Goal: Transaction & Acquisition: Download file/media

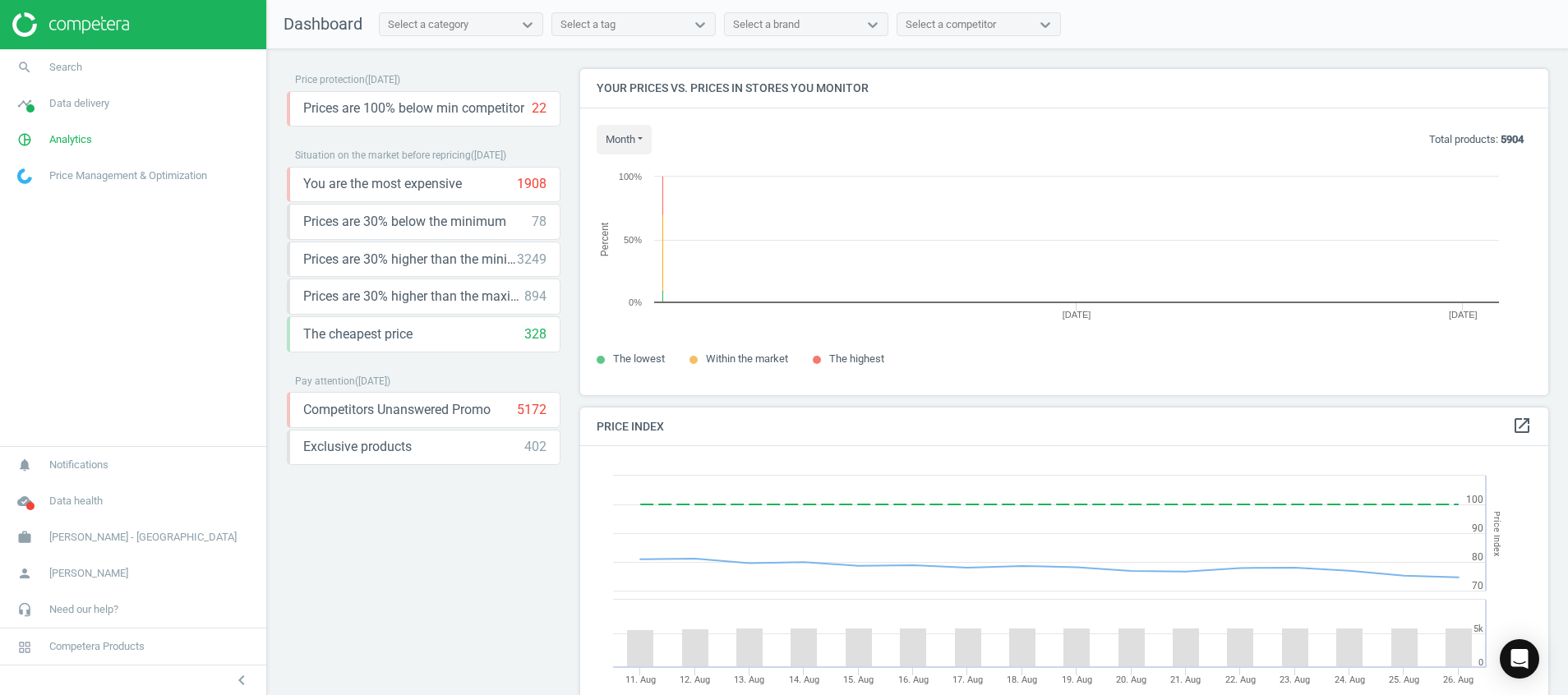
scroll to position [364, 988]
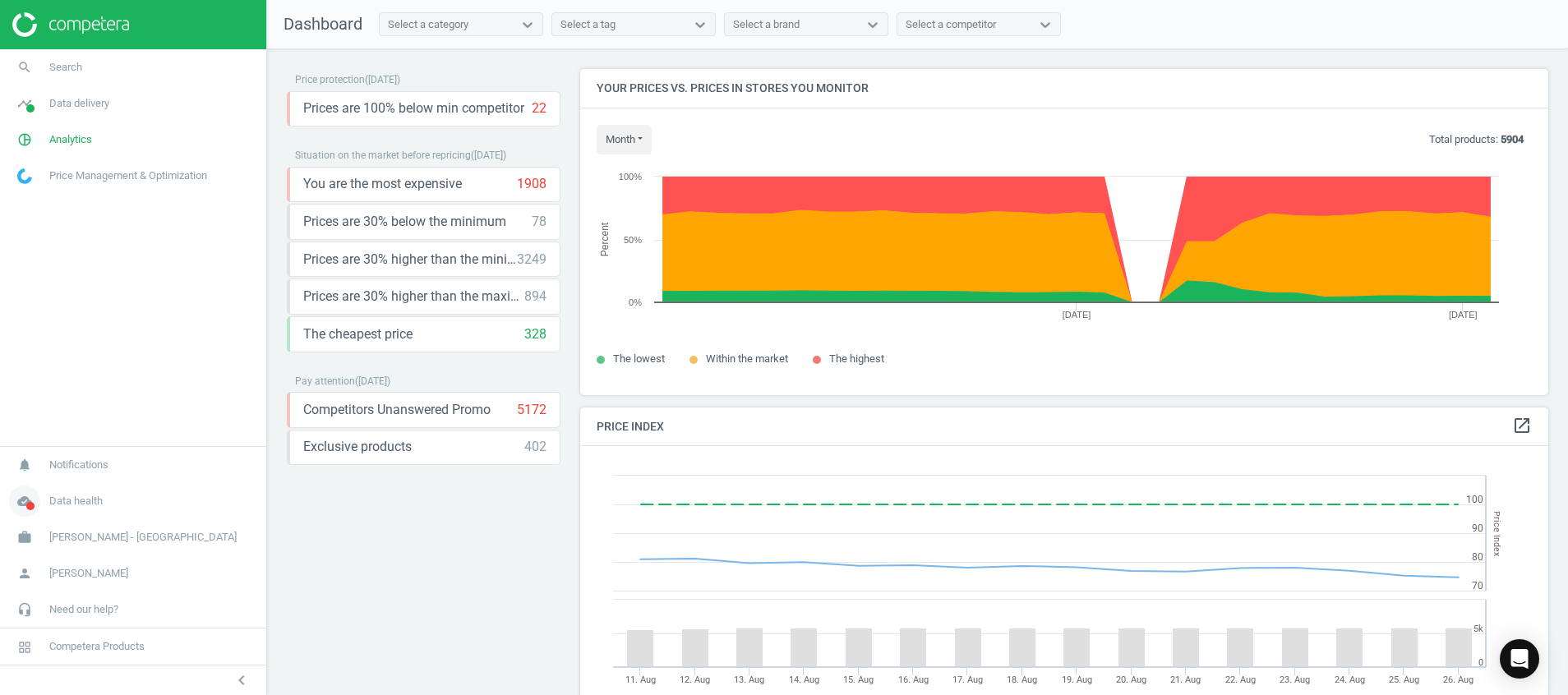
click at [25, 505] on icon "cloud_done" at bounding box center [24, 501] width 31 height 31
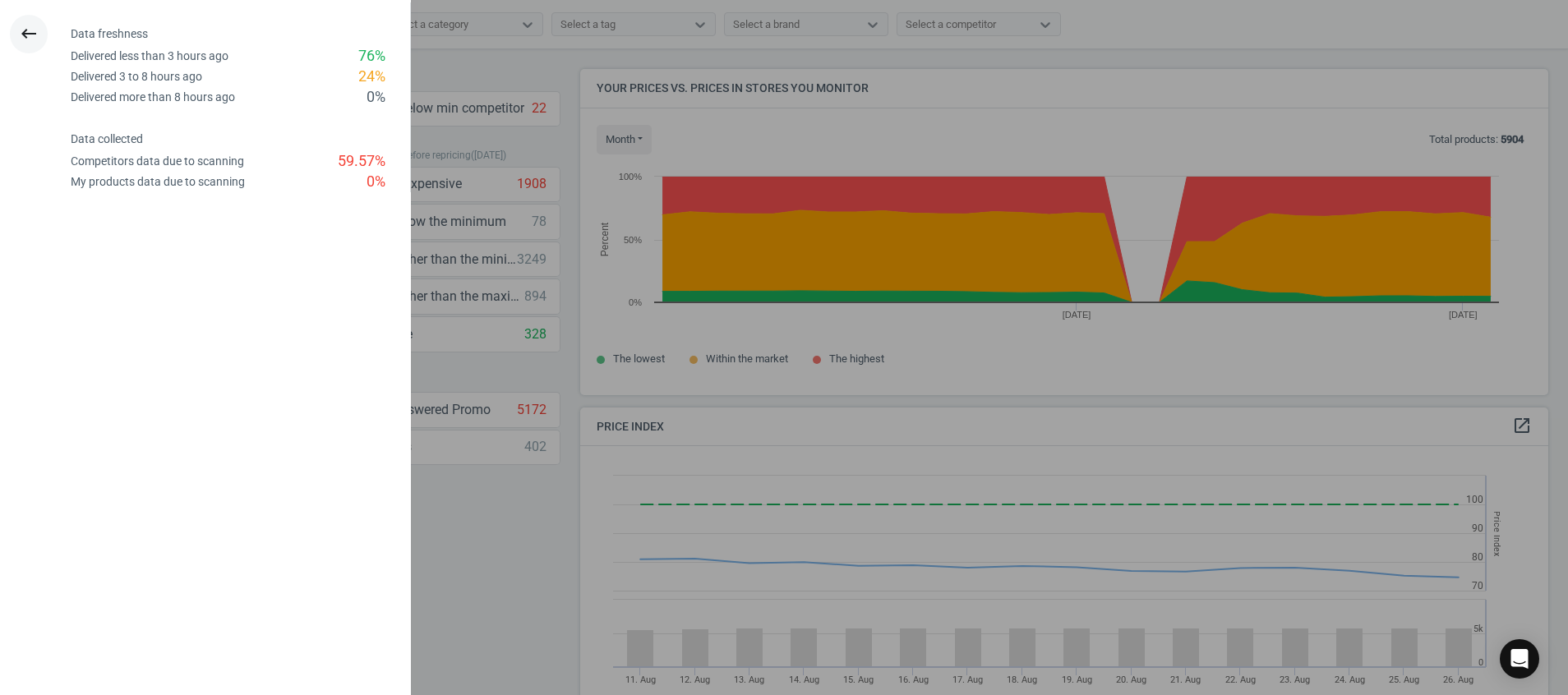
click at [33, 28] on icon "keyboard_backspace" at bounding box center [29, 34] width 20 height 20
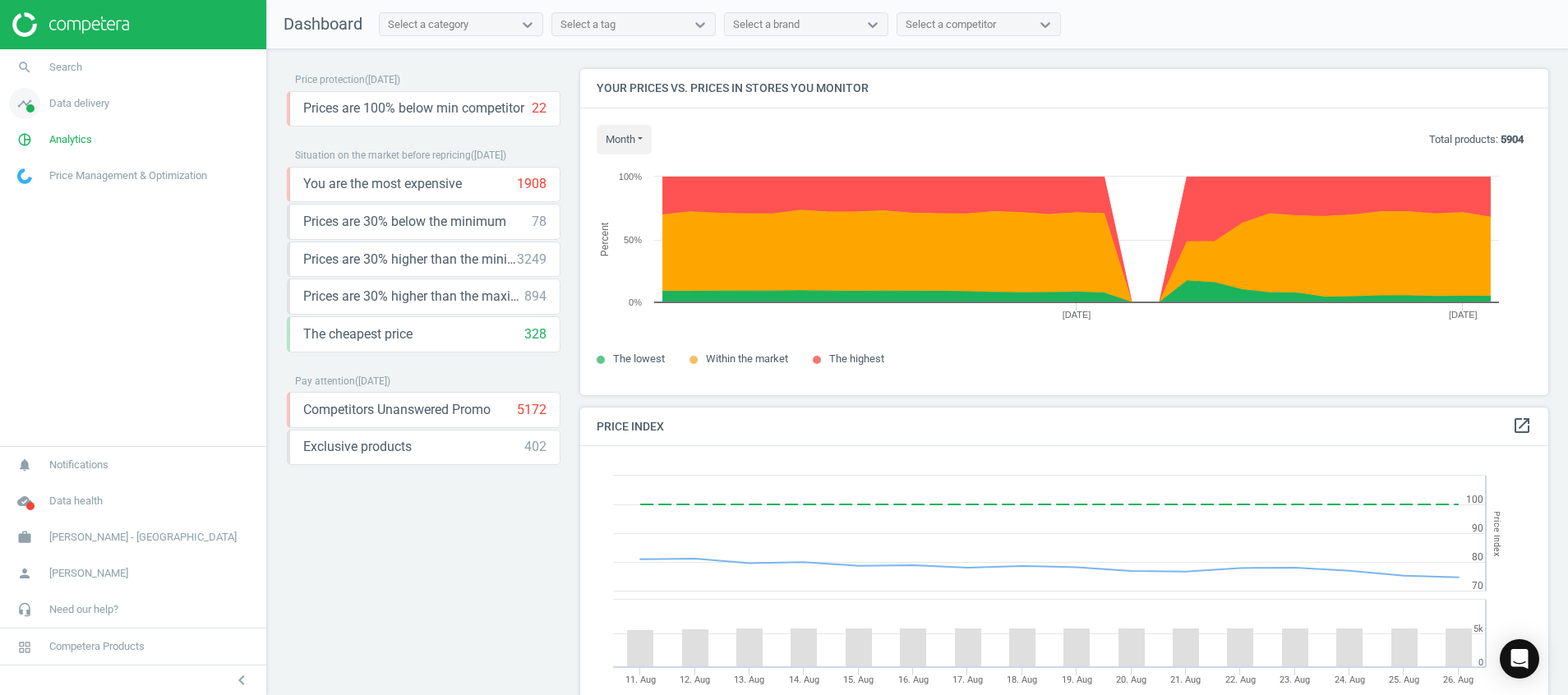
click at [33, 115] on icon "timeline" at bounding box center [24, 103] width 31 height 31
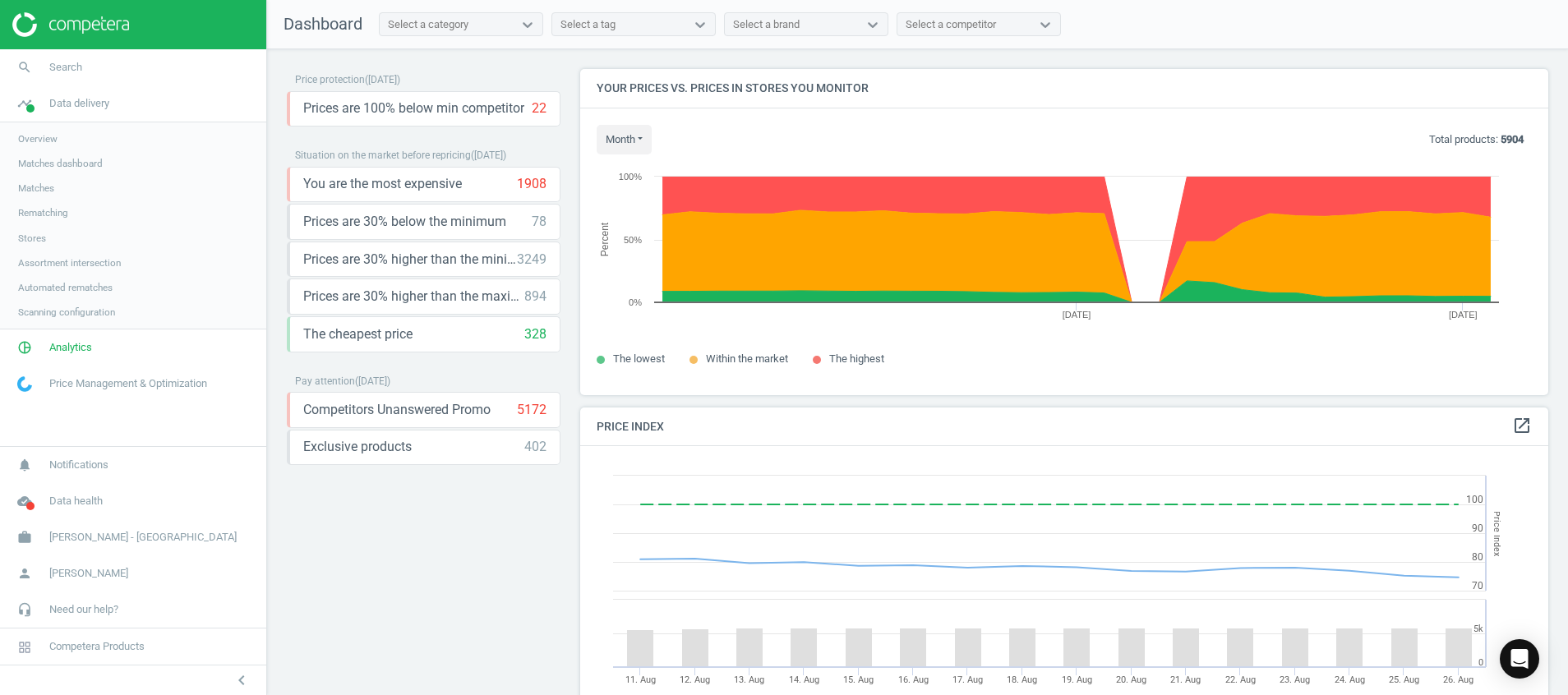
click at [36, 237] on span "Stores" at bounding box center [31, 238] width 28 height 13
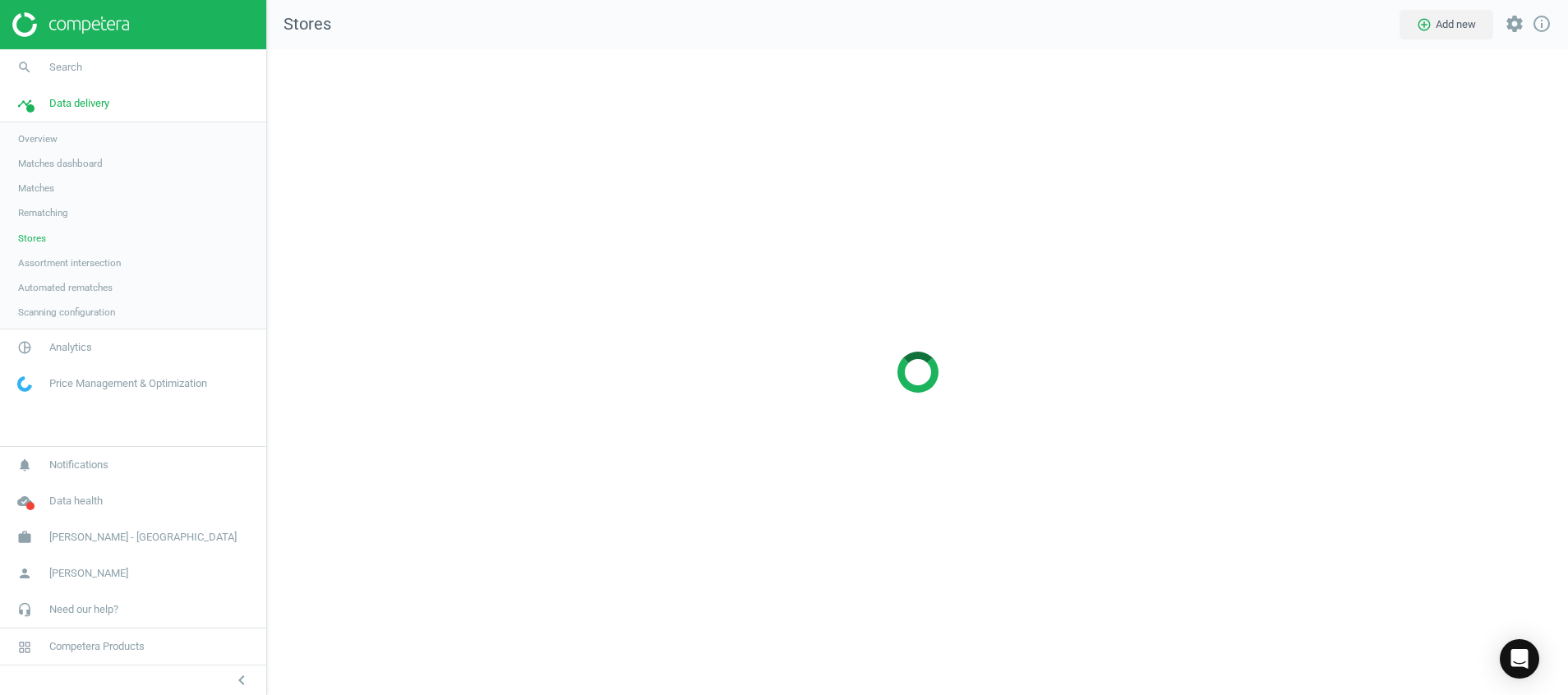
scroll to position [684, 1340]
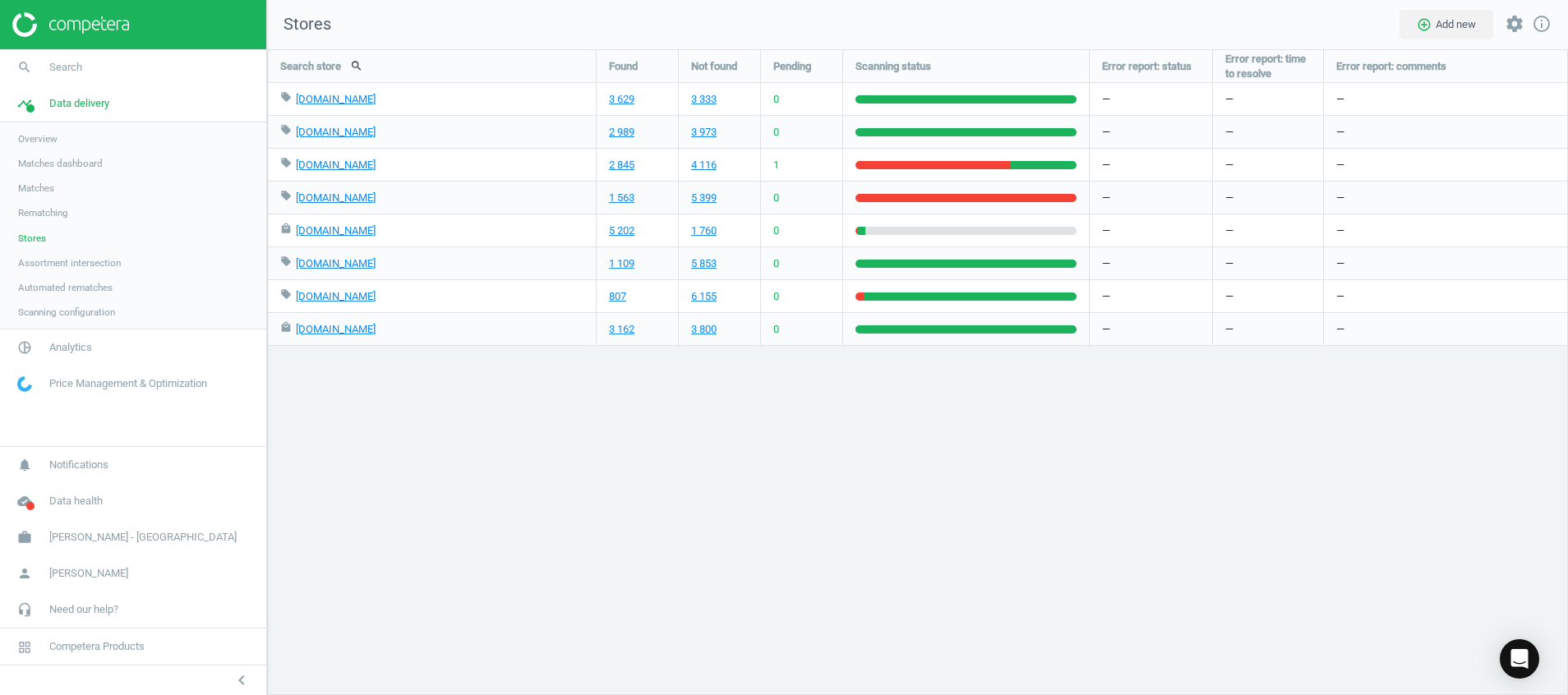
click at [596, 513] on div "Search store search Found Not found Pending Scanning status Error report: statu…" at bounding box center [917, 372] width 1301 height 646
click at [669, 429] on div "Search store search Found Not found Pending Scanning status Error report: statu…" at bounding box center [917, 372] width 1301 height 646
click at [26, 504] on span at bounding box center [30, 505] width 8 height 8
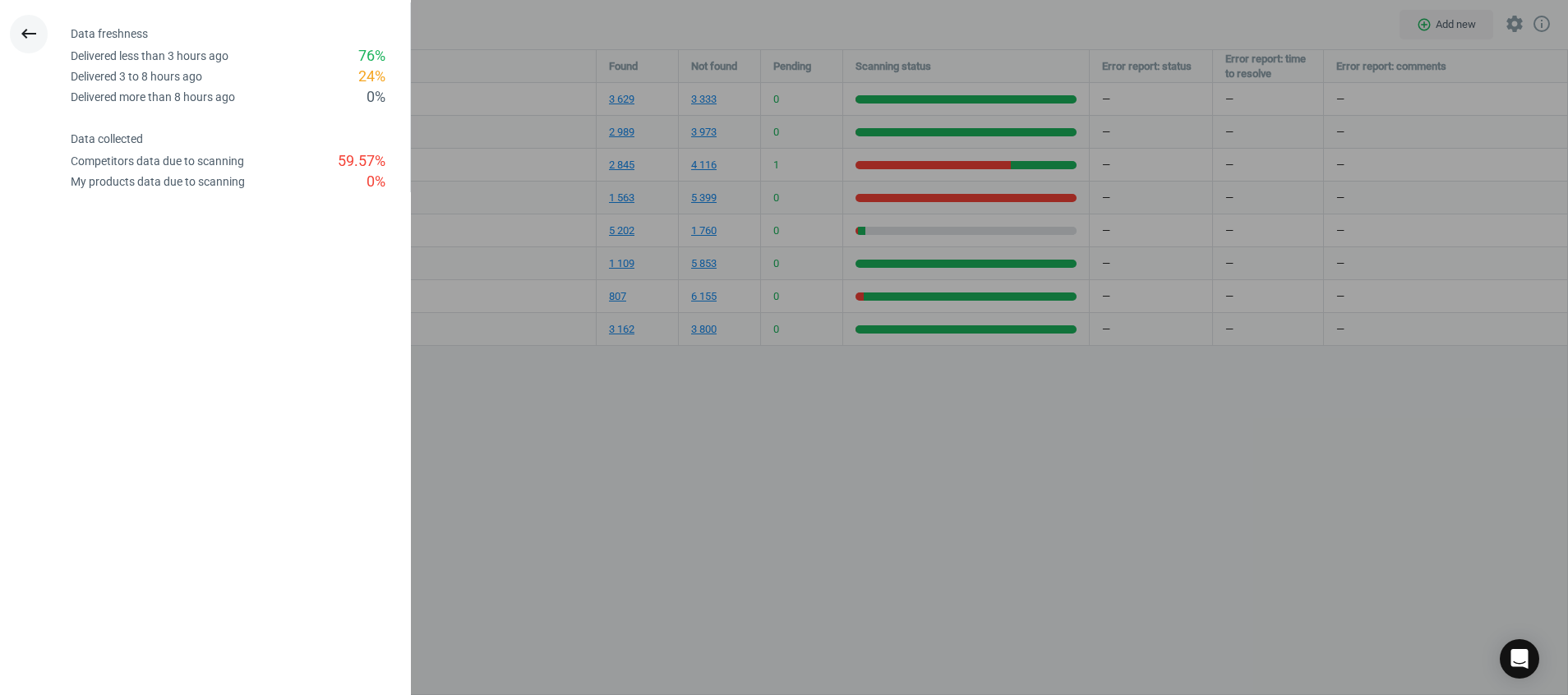
click at [25, 35] on icon "keyboard_backspace" at bounding box center [29, 34] width 20 height 20
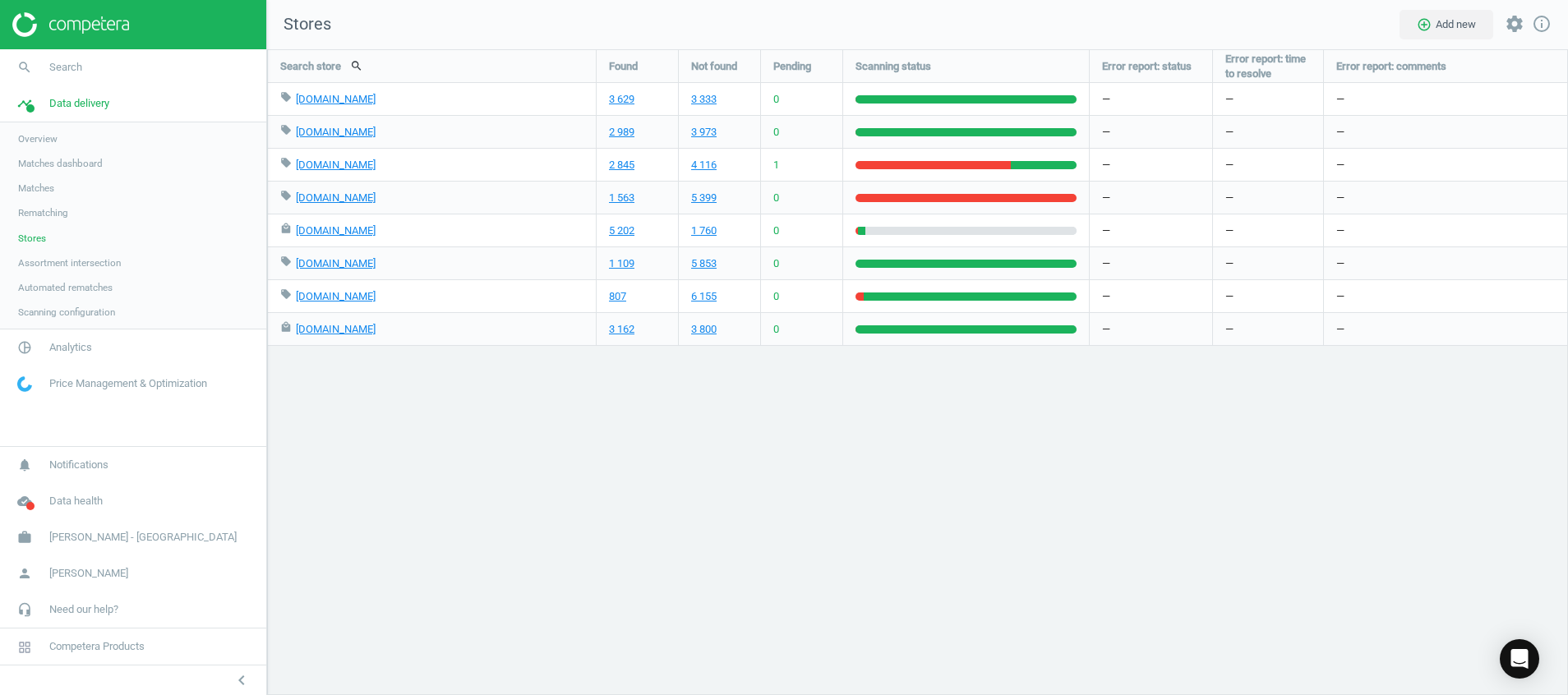
click at [606, 343] on div "3 162" at bounding box center [637, 329] width 81 height 32
click at [592, 430] on div "Search store search Found Not found Pending Scanning status Error report: statu…" at bounding box center [917, 372] width 1301 height 646
click at [548, 482] on div "Search store search Found Not found Pending Scanning status Error report: statu…" at bounding box center [917, 372] width 1301 height 646
click at [75, 27] on img at bounding box center [71, 25] width 116 height 25
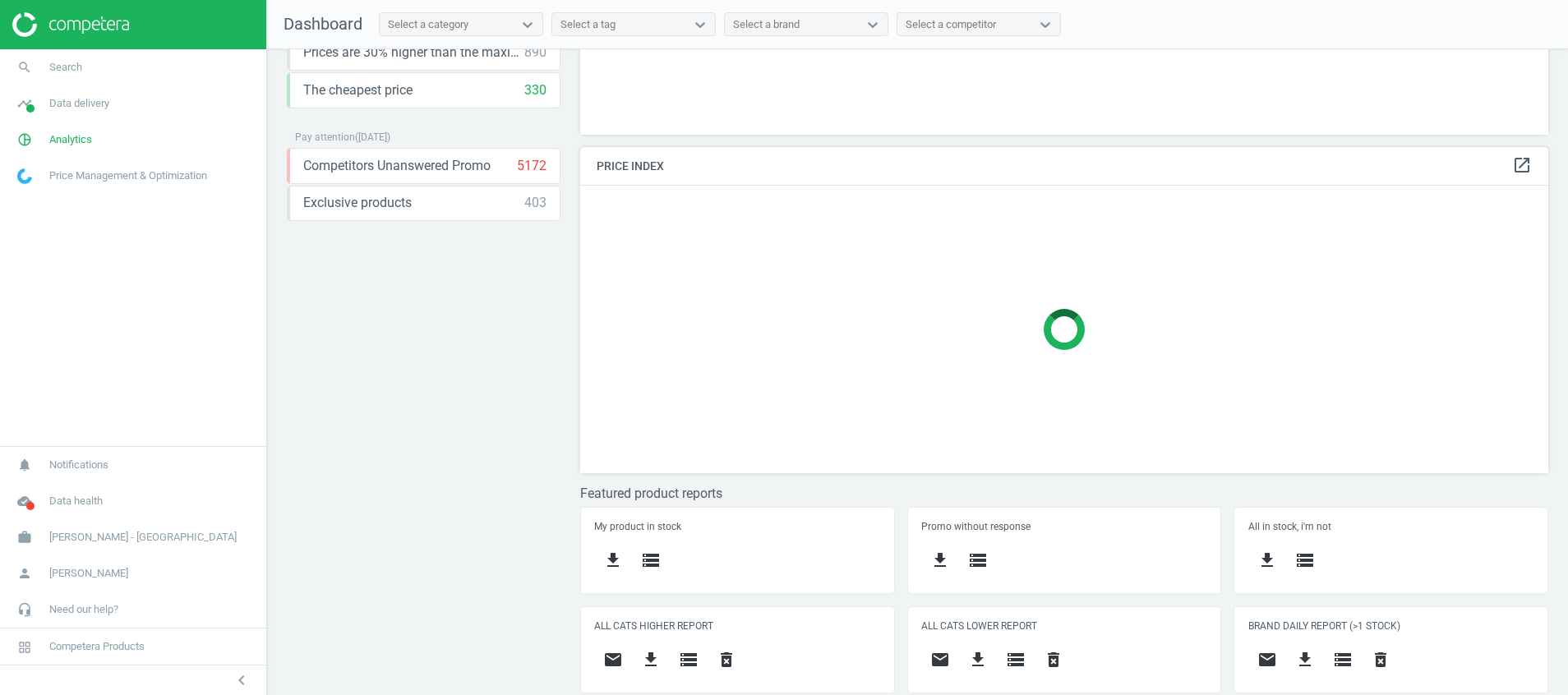
scroll to position [245, 0]
click at [966, 646] on div "My product in stock get_app storage Promo without response get_app storage All …" at bounding box center [1064, 606] width 980 height 199
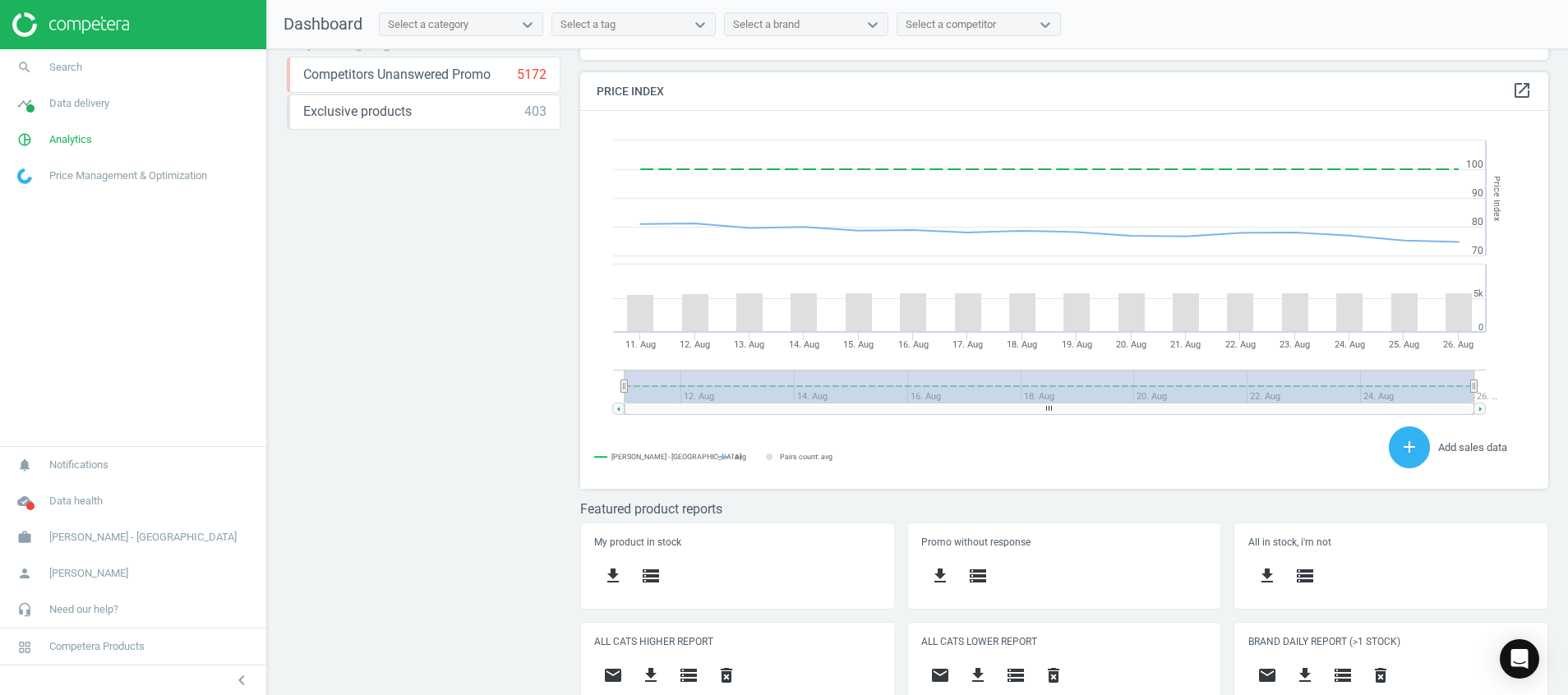
scroll to position [364, 988]
click at [1295, 666] on icon "get_app" at bounding box center [1305, 675] width 20 height 20
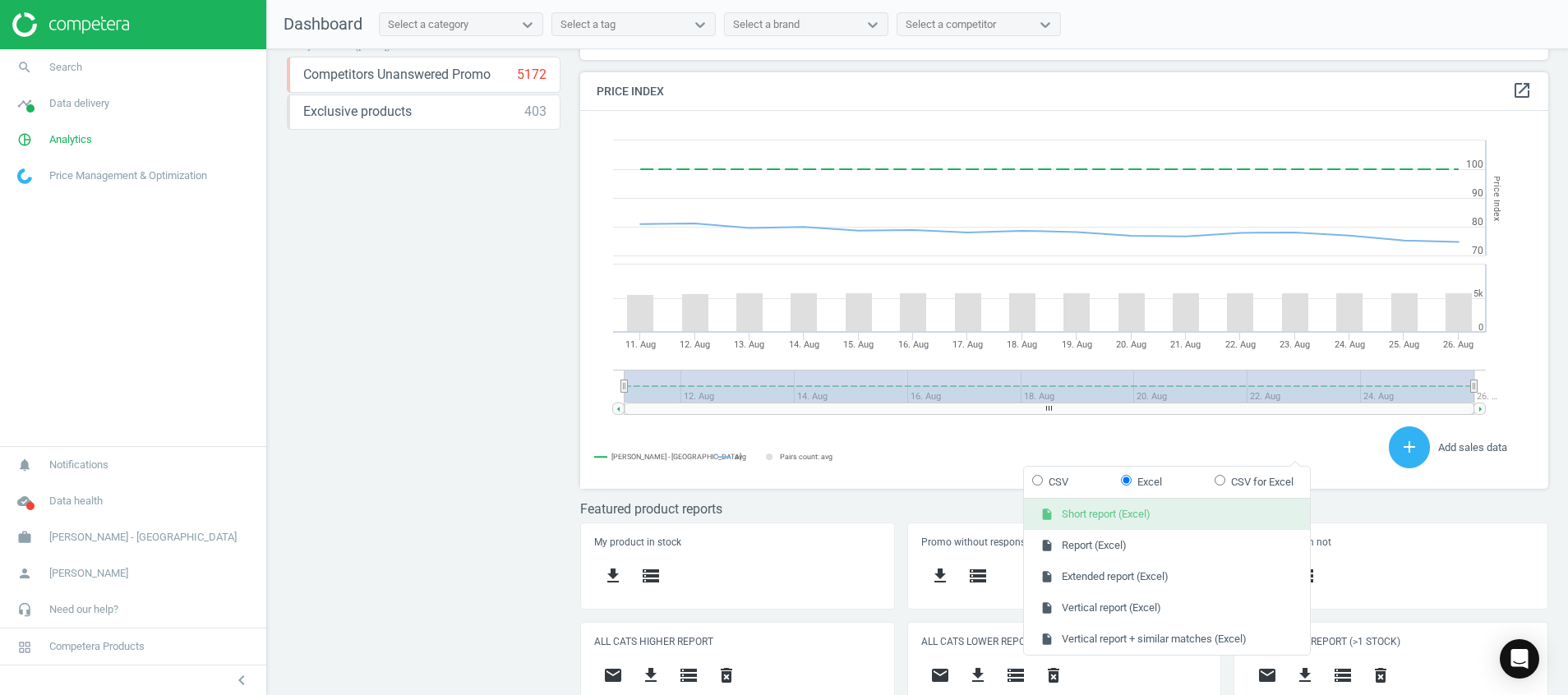
click at [1181, 508] on button "insert_drive_file Short report (Excel)" at bounding box center [1167, 513] width 286 height 31
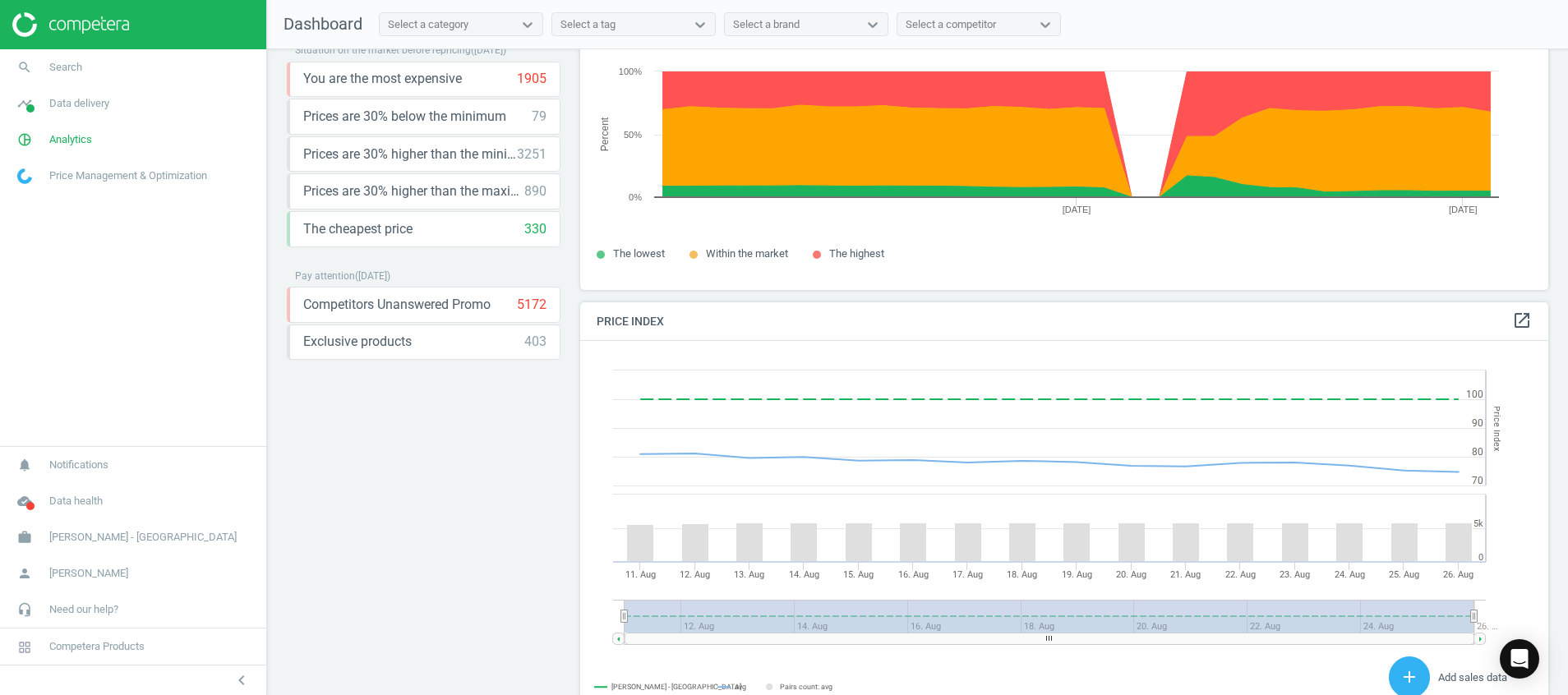
scroll to position [352, 0]
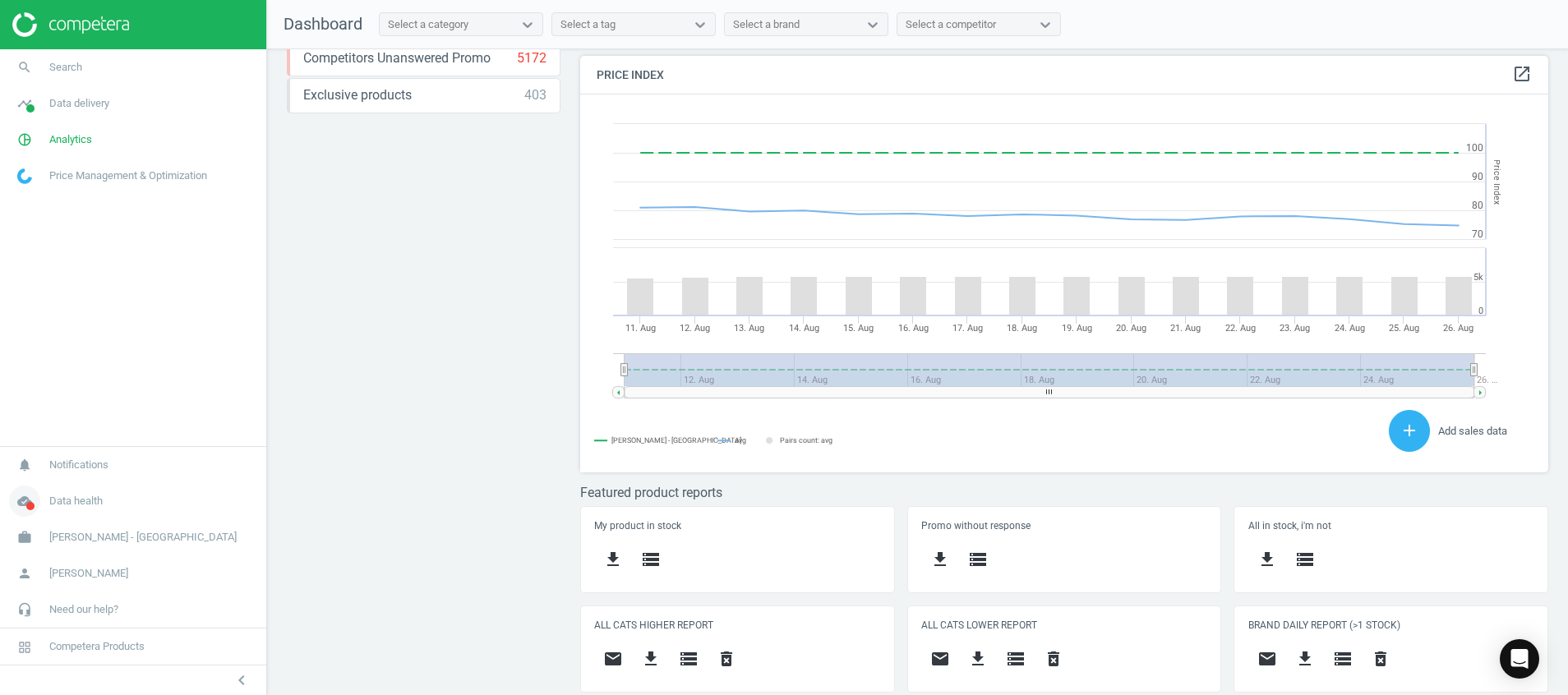
click at [24, 496] on icon "cloud_done" at bounding box center [24, 501] width 31 height 31
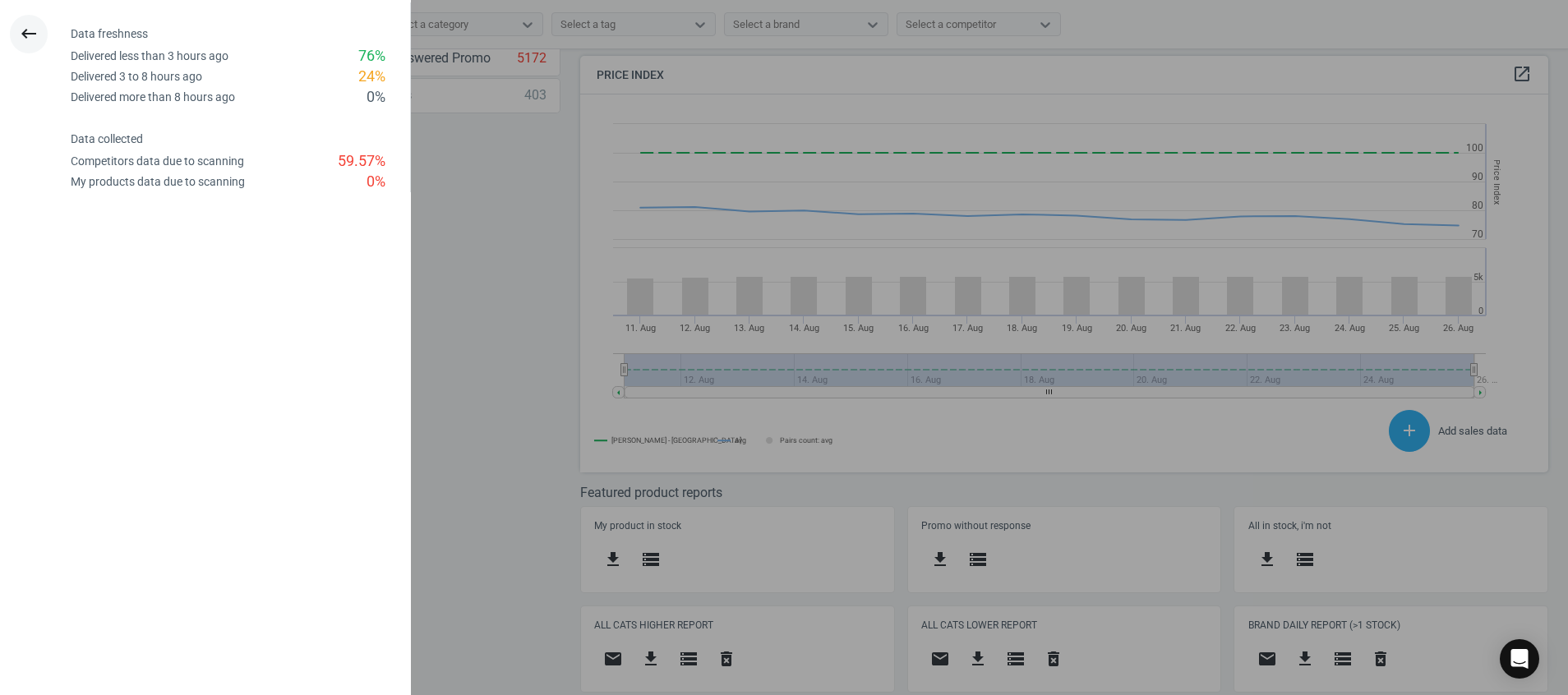
click at [35, 50] on button "keyboard_backspace" at bounding box center [29, 34] width 38 height 38
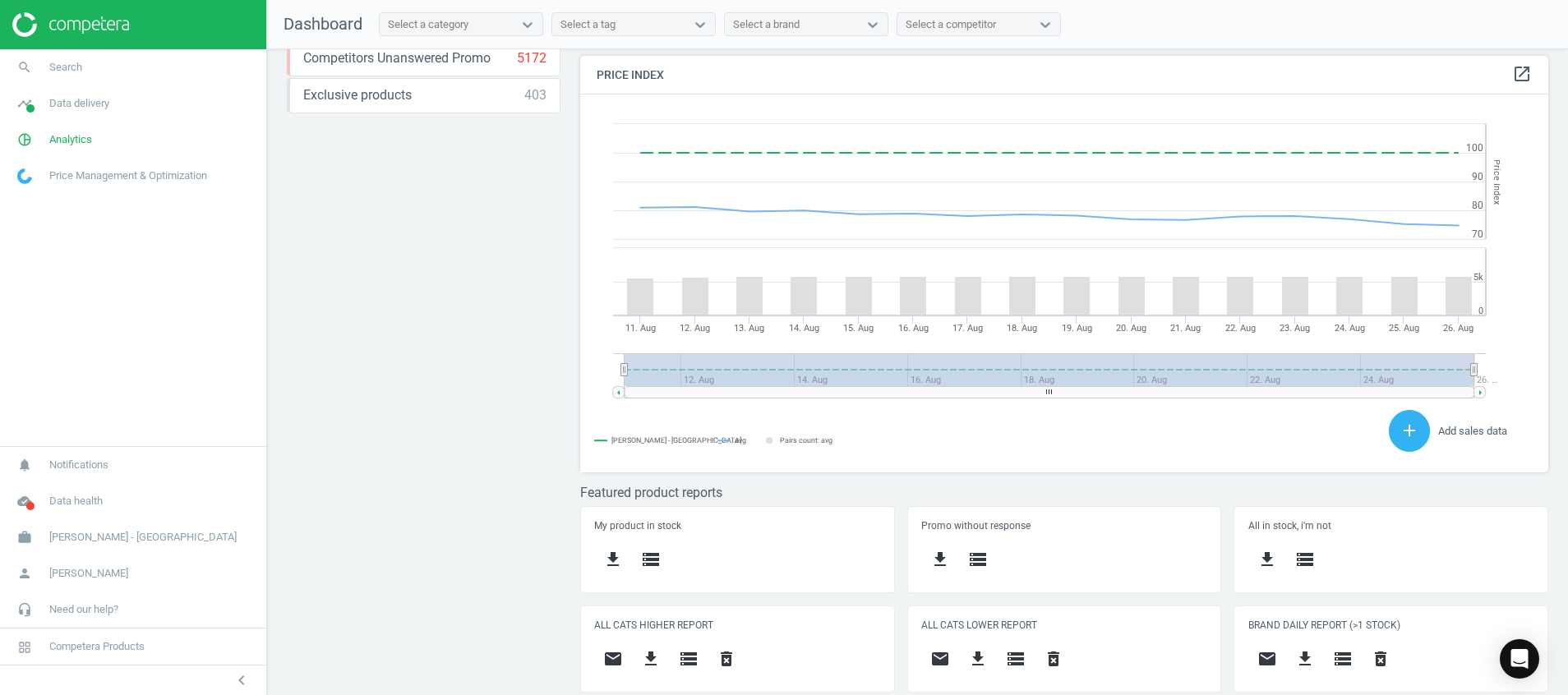
scroll to position [417, 988]
